Goal: Navigation & Orientation: Find specific page/section

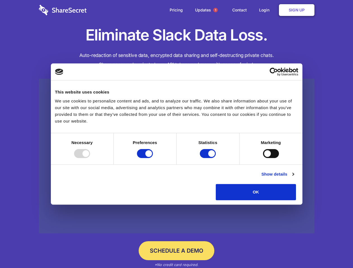
click at [90, 158] on div at bounding box center [82, 153] width 16 height 9
click at [153, 158] on input "Preferences" at bounding box center [145, 153] width 16 height 9
checkbox input "false"
click at [209, 158] on input "Statistics" at bounding box center [208, 153] width 16 height 9
checkbox input "false"
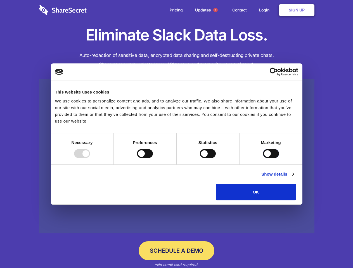
click at [263, 158] on input "Marketing" at bounding box center [271, 153] width 16 height 9
checkbox input "true"
click at [294, 178] on link "Show details" at bounding box center [277, 174] width 32 height 7
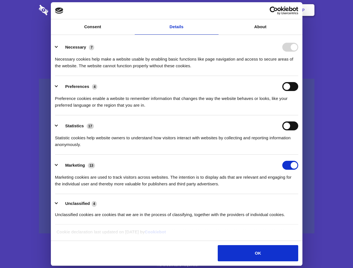
click at [298, 76] on li "Necessary 7 Necessary cookies help make a website usable by enabling basic func…" at bounding box center [176, 56] width 243 height 39
click at [215, 10] on span "1" at bounding box center [215, 10] width 4 height 4
